Goal: Task Accomplishment & Management: Manage account settings

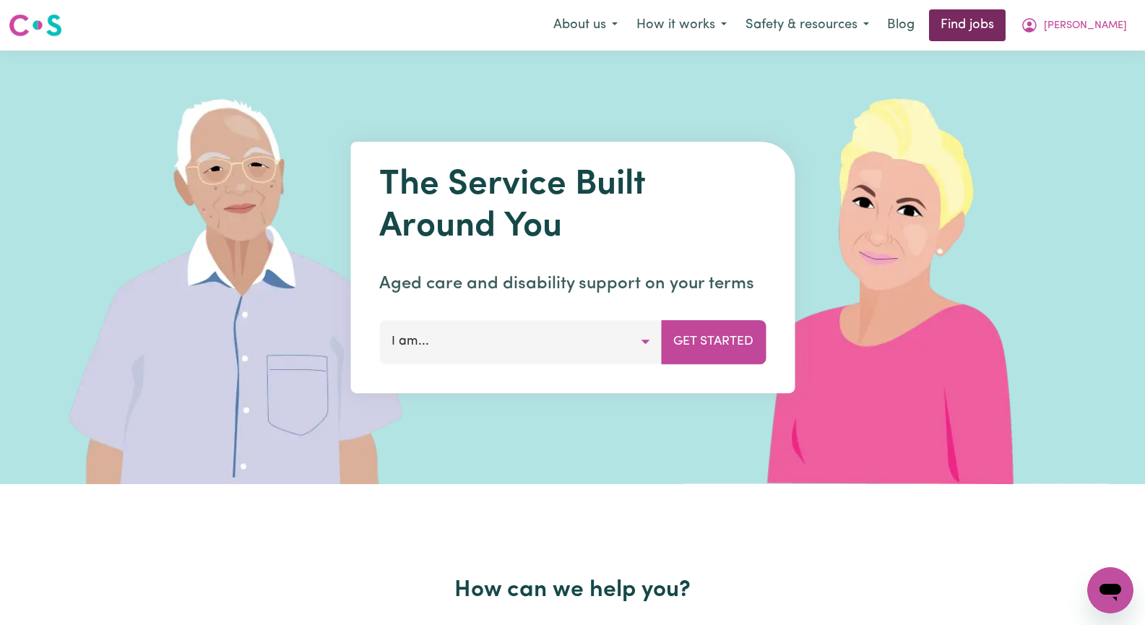
click at [1006, 27] on link "Find jobs" at bounding box center [967, 25] width 77 height 32
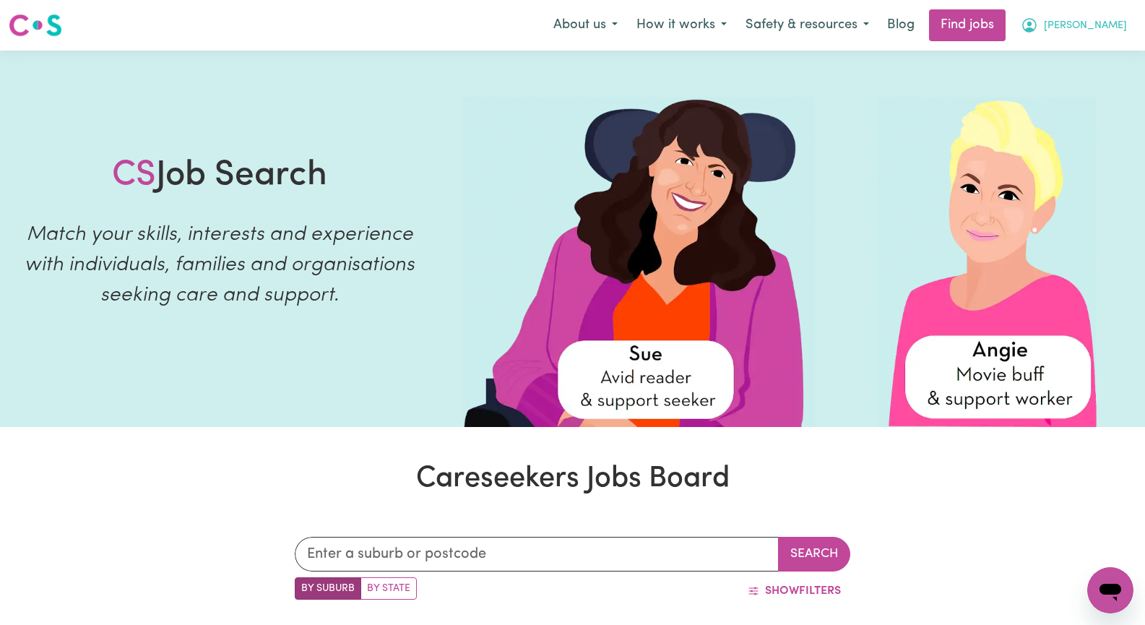
click at [1113, 27] on span "[PERSON_NAME]" at bounding box center [1085, 26] width 83 height 16
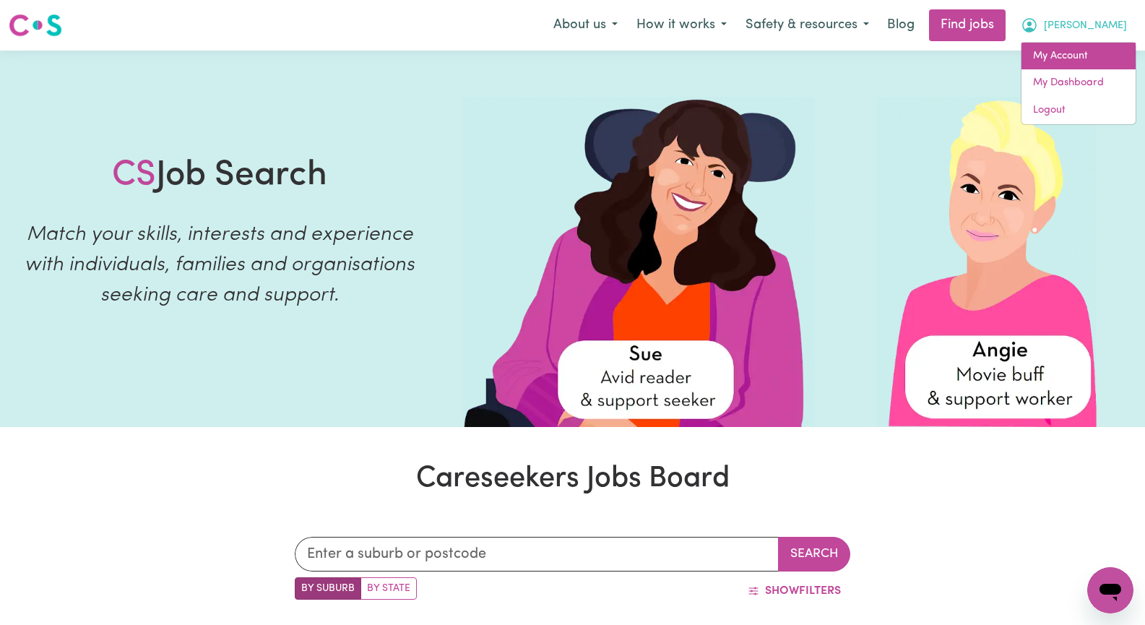
click at [1089, 49] on link "My Account" at bounding box center [1079, 56] width 114 height 27
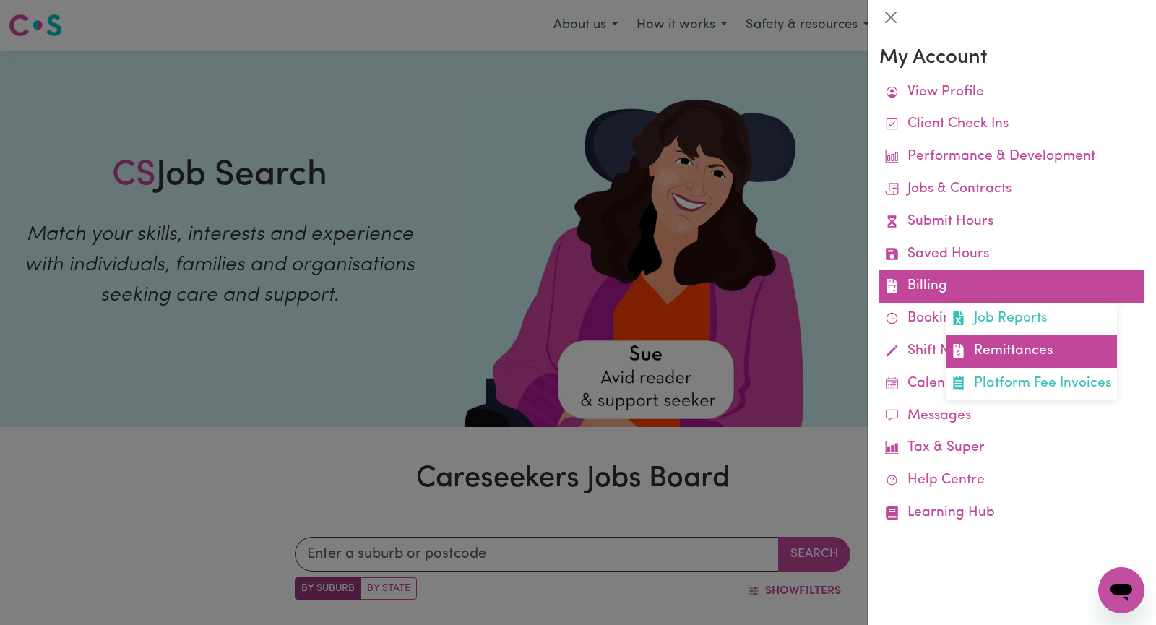
click at [996, 353] on link "Remittances" at bounding box center [1031, 351] width 171 height 33
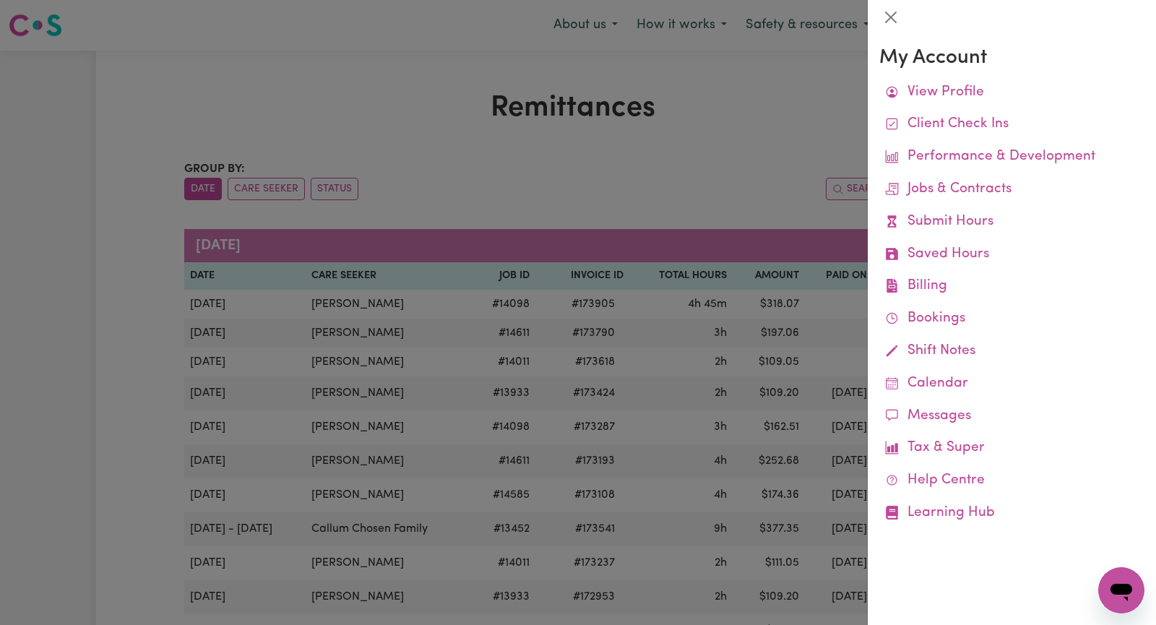
click at [379, 103] on div at bounding box center [578, 312] width 1156 height 625
